Goal: Transaction & Acquisition: Subscribe to service/newsletter

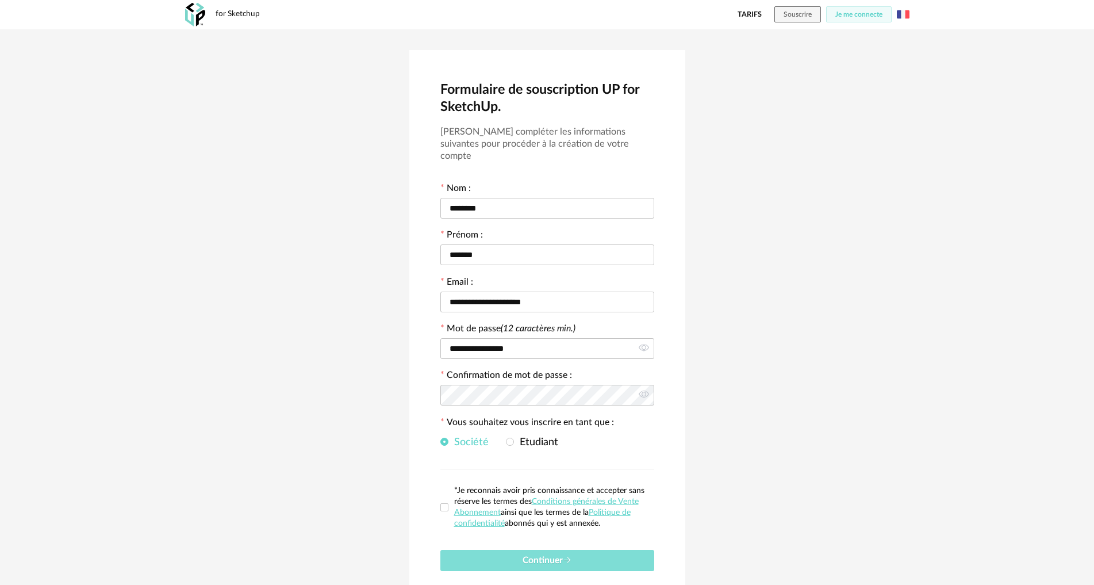
click at [554, 555] on span "Continuer" at bounding box center [547, 559] width 49 height 9
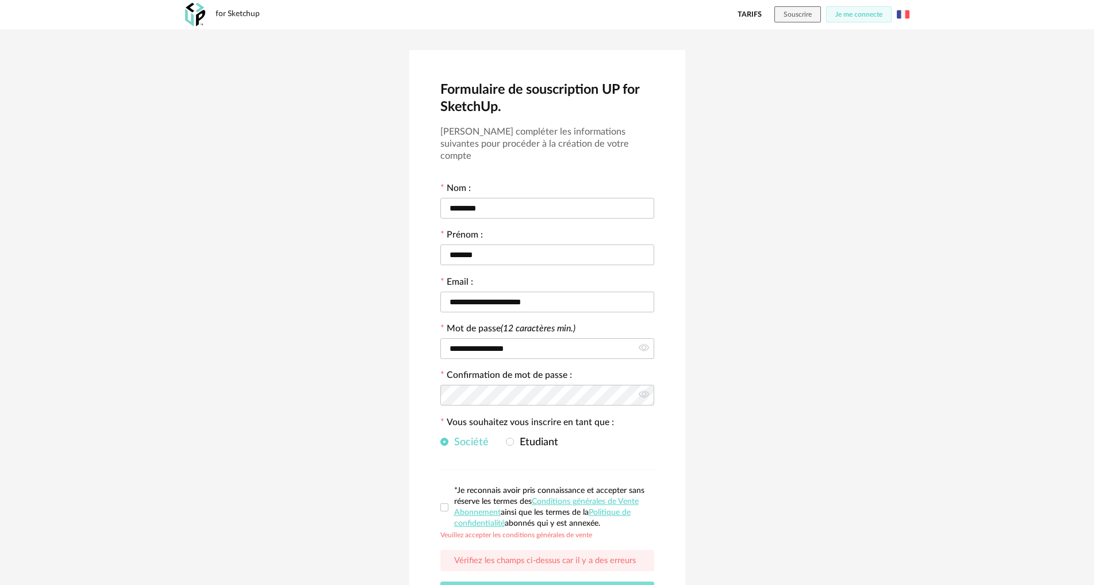
scroll to position [80, 0]
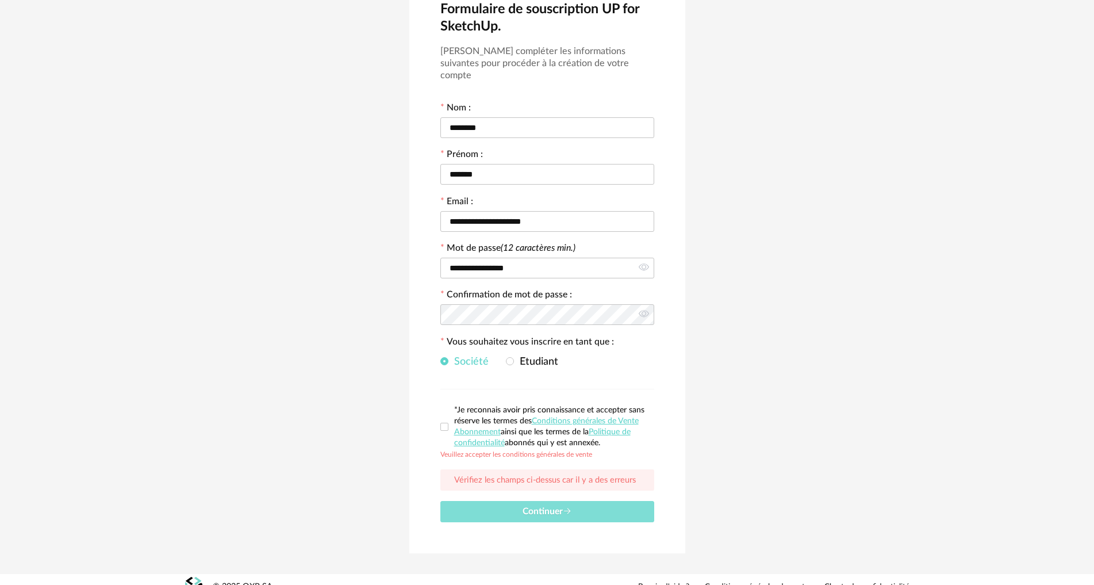
click at [553, 506] on span "Continuer" at bounding box center [547, 510] width 49 height 9
click at [445, 422] on span at bounding box center [444, 426] width 8 height 8
click at [550, 506] on span "Continuer" at bounding box center [547, 510] width 49 height 9
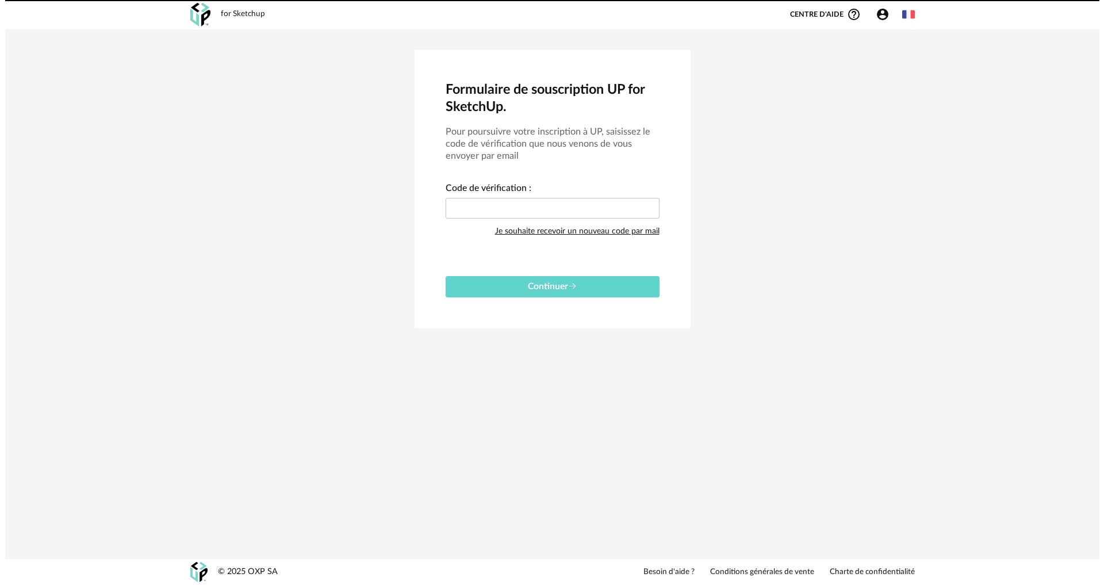
scroll to position [0, 0]
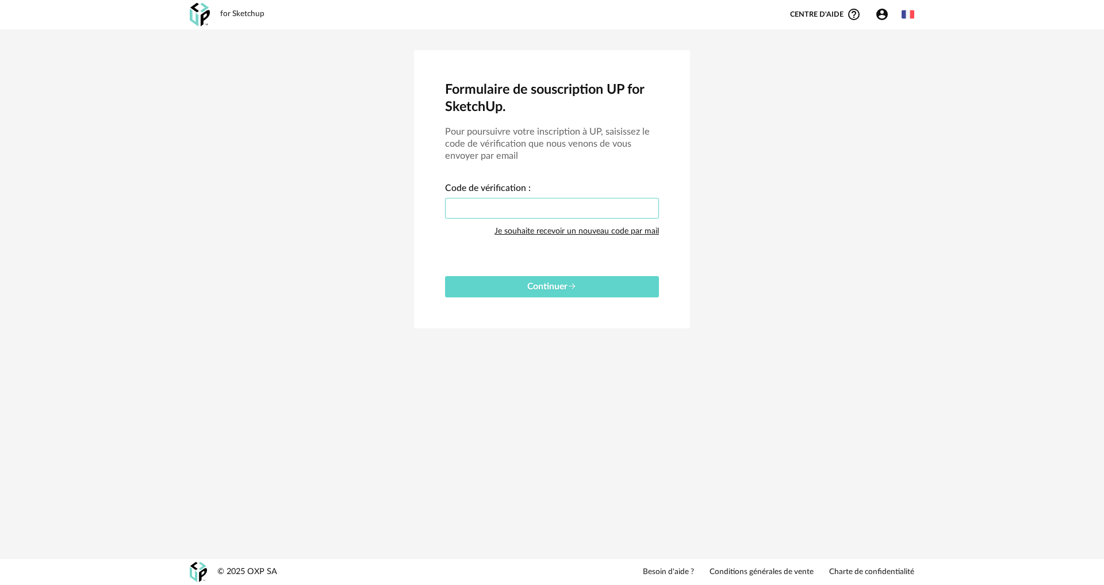
paste input "****"
type input "****"
click at [546, 288] on span "Continuer" at bounding box center [551, 286] width 49 height 9
click at [1078, 26] on div at bounding box center [1080, 24] width 9 height 9
drag, startPoint x: 529, startPoint y: 214, endPoint x: 456, endPoint y: 205, distance: 73.0
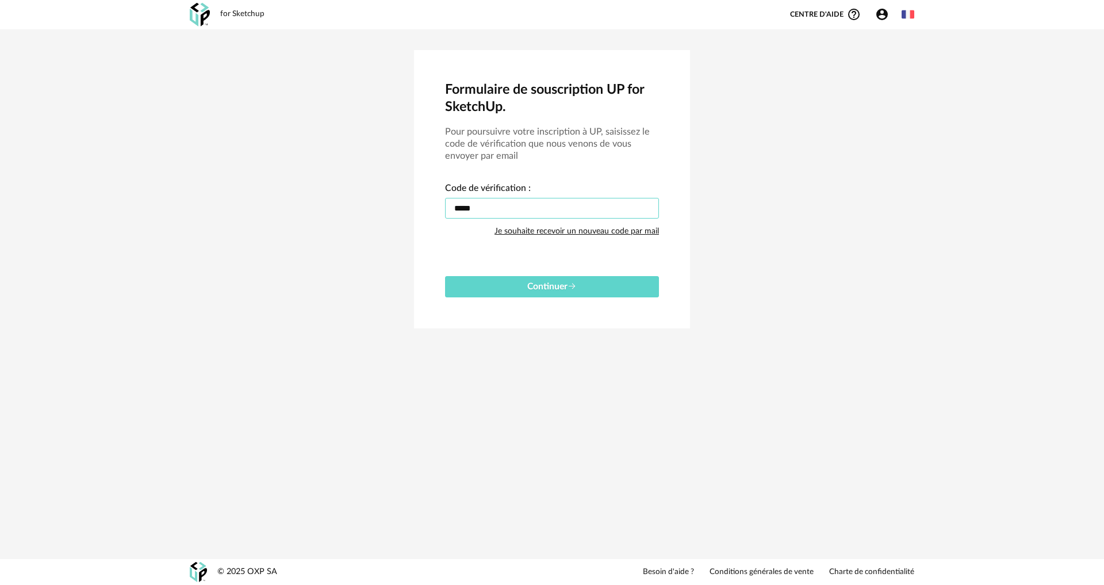
click at [456, 205] on input "****" at bounding box center [552, 208] width 214 height 21
click at [560, 281] on button "Continuer" at bounding box center [552, 286] width 214 height 21
drag, startPoint x: 888, startPoint y: 58, endPoint x: 882, endPoint y: 35, distance: 23.6
click at [888, 56] on div "Formulaire de souscription UP for SketchUp. Pour poursuivre votre inscription à…" at bounding box center [552, 189] width 1104 height 320
click at [879, 19] on icon "Account Circle icon" at bounding box center [881, 14] width 11 height 11
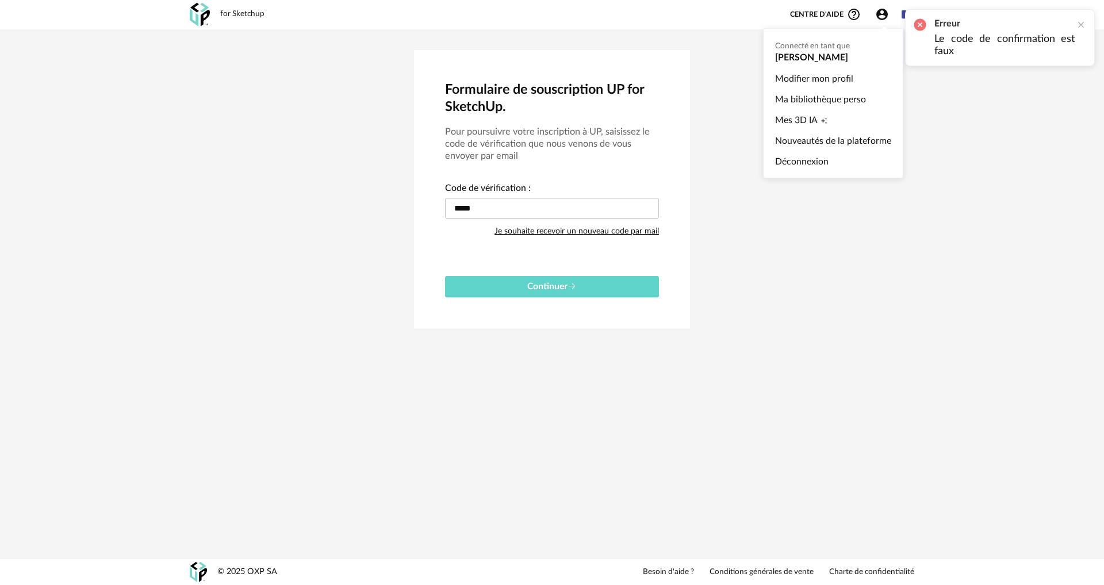
click at [821, 59] on ul "Connecté en tant que ramirez federico Modifier mon profil Ma bibliothèque perso…" at bounding box center [833, 103] width 140 height 150
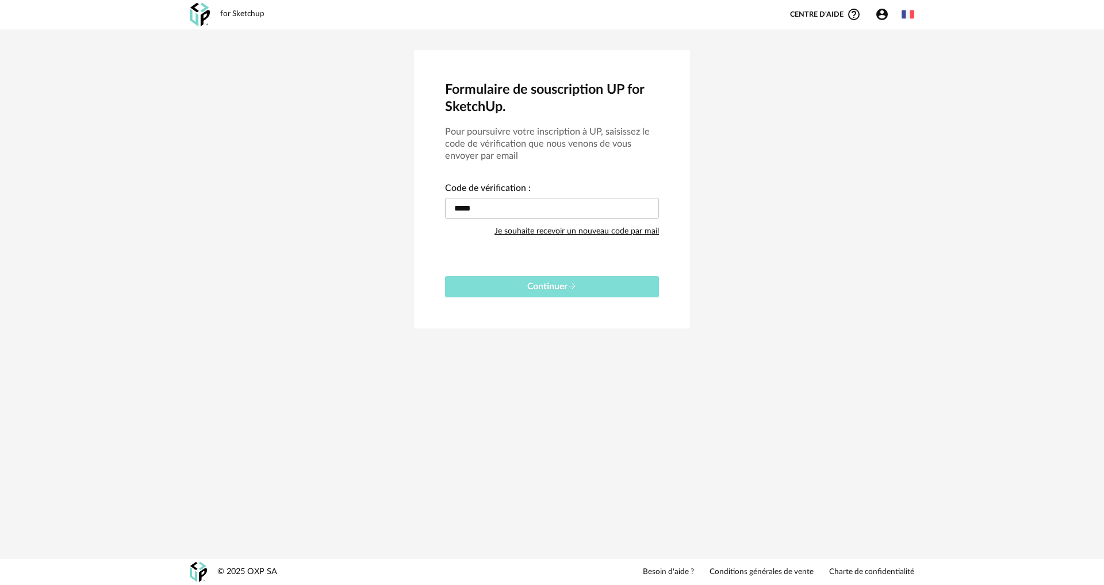
drag, startPoint x: 628, startPoint y: 285, endPoint x: 643, endPoint y: 279, distance: 16.2
click at [628, 285] on button "Continuer" at bounding box center [552, 286] width 214 height 21
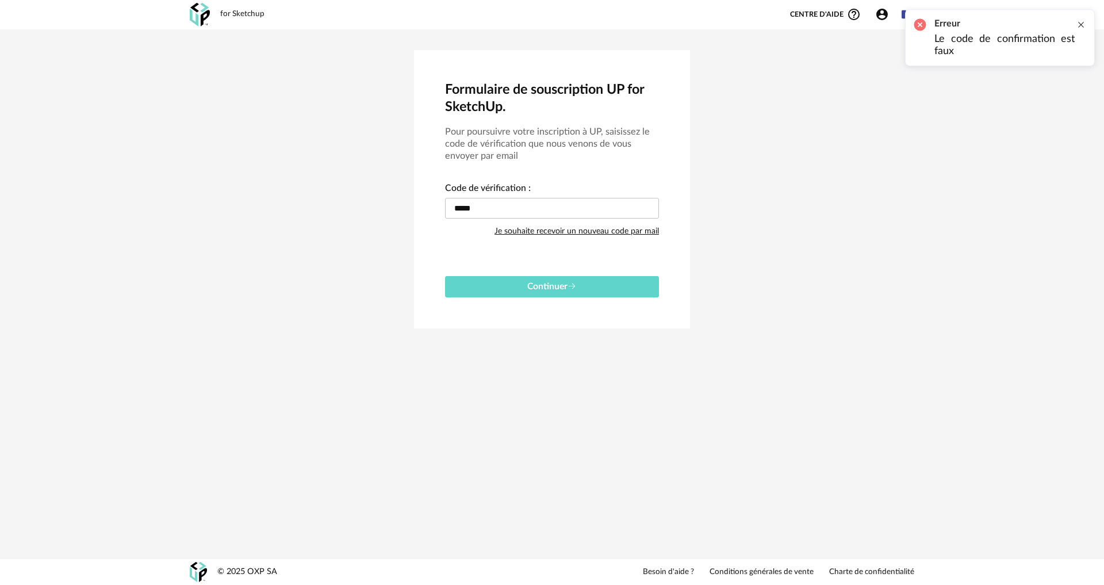
click at [1081, 24] on div at bounding box center [1080, 24] width 9 height 9
